Goal: Task Accomplishment & Management: Manage account settings

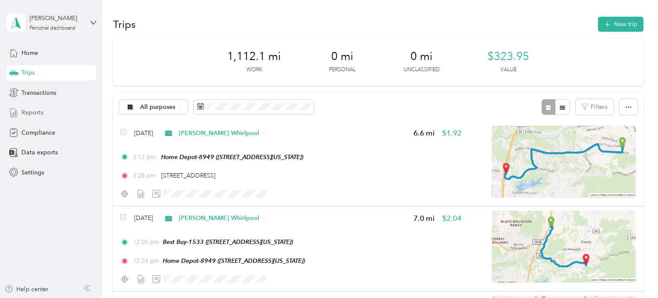
click at [35, 113] on span "Reports" at bounding box center [32, 112] width 22 height 9
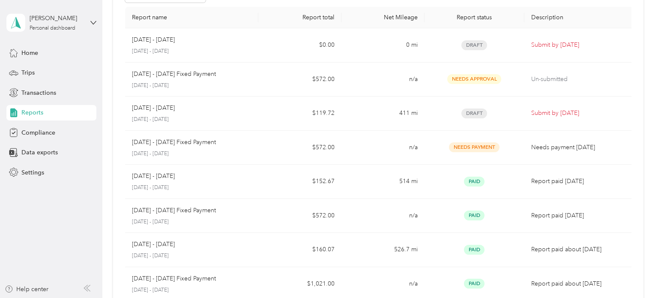
scroll to position [64, 0]
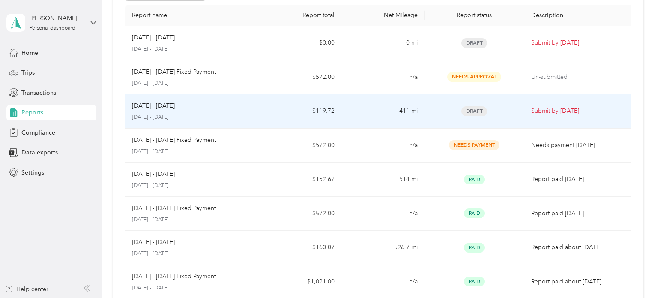
click at [284, 113] on td "$119.72" at bounding box center [299, 111] width 83 height 34
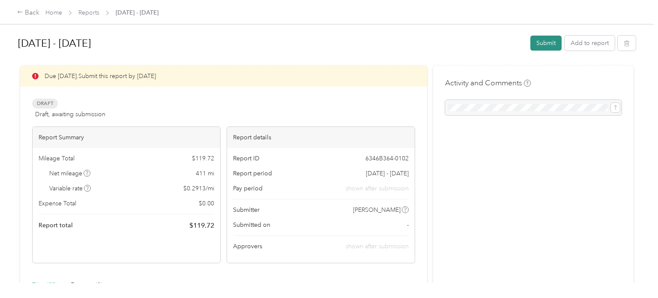
click at [547, 42] on button "Submit" at bounding box center [545, 43] width 31 height 15
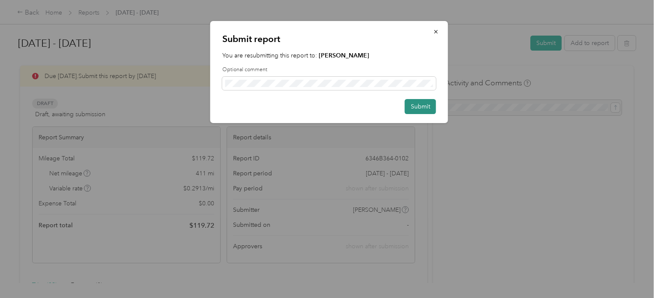
click at [433, 110] on button "Submit" at bounding box center [420, 106] width 31 height 15
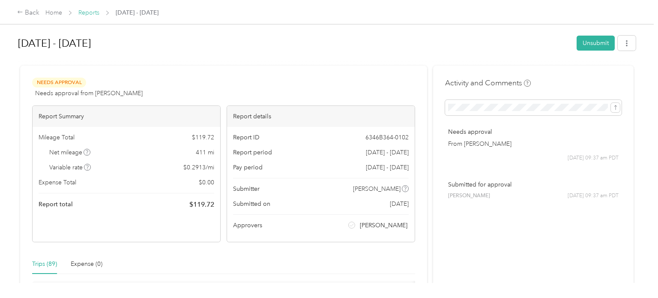
click at [94, 15] on link "Reports" at bounding box center [88, 12] width 21 height 7
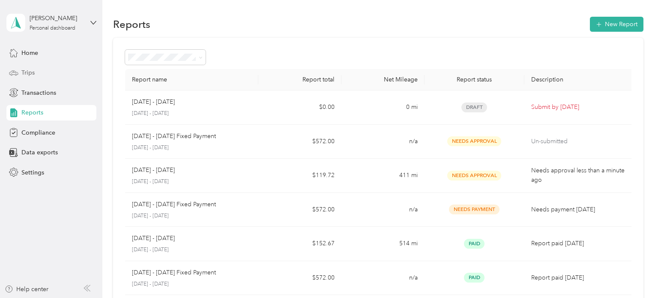
click at [39, 74] on div "Trips" at bounding box center [51, 72] width 90 height 15
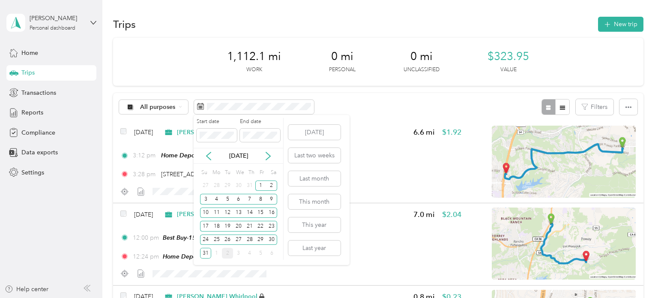
click at [197, 95] on div "All purposes Filters" at bounding box center [378, 107] width 530 height 28
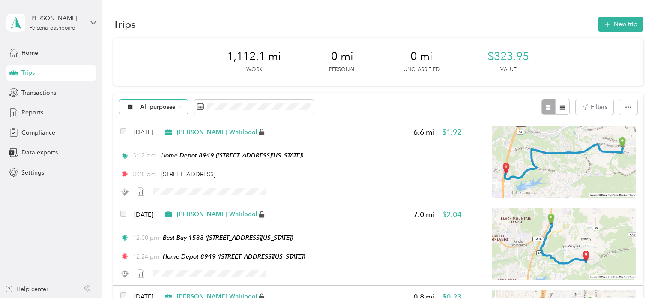
click at [182, 106] on div "All purposes" at bounding box center [153, 107] width 69 height 15
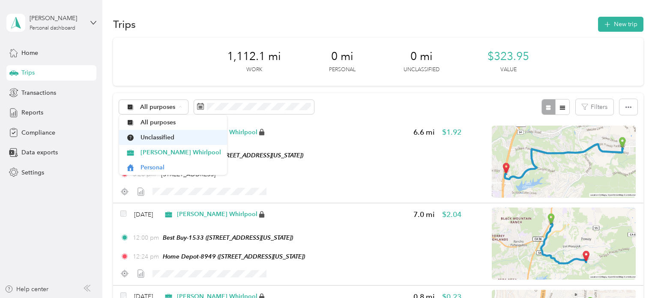
click at [171, 136] on span "Unclassified" at bounding box center [181, 137] width 81 height 9
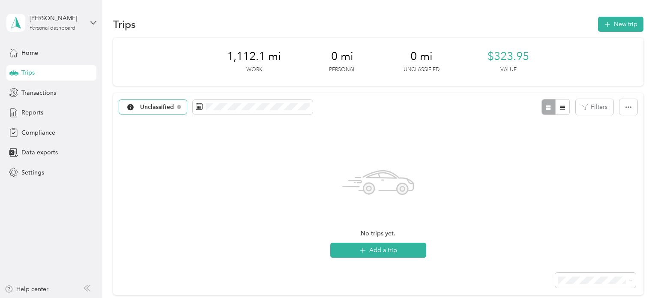
click at [174, 113] on div "Unclassified" at bounding box center [153, 107] width 68 height 15
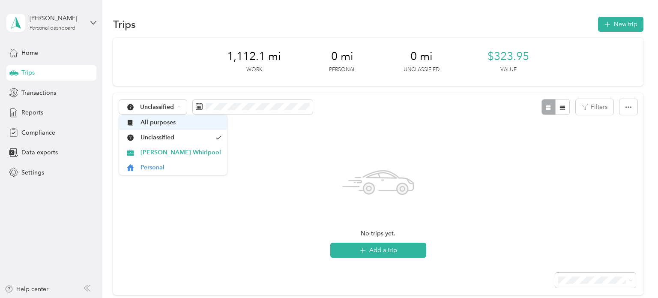
click at [172, 124] on span "All purposes" at bounding box center [181, 122] width 81 height 9
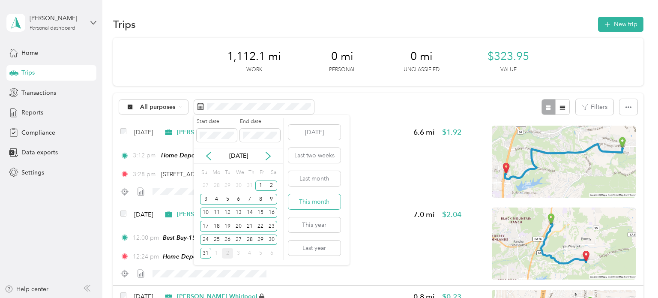
click at [310, 198] on button "This month" at bounding box center [314, 201] width 52 height 15
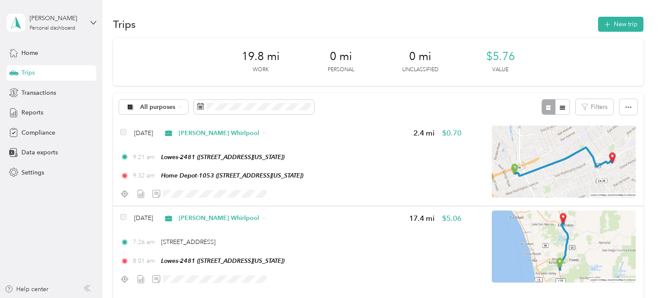
click at [350, 91] on div "19.8 mi Work 0 mi Personal 0 mi Unclassified $5.76 Value All purposes Filters […" at bounding box center [378, 181] width 530 height 286
